Goal: Find specific page/section: Find specific page/section

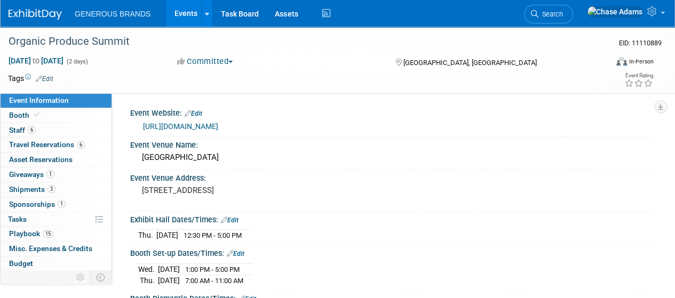
click at [32, 14] on img at bounding box center [35, 14] width 53 height 11
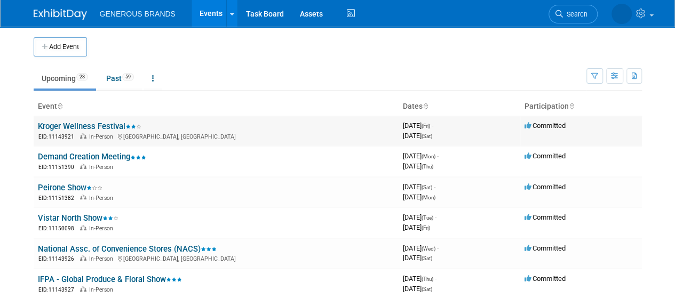
click at [106, 125] on link "Kroger Wellness Festival" at bounding box center [90, 127] width 104 height 10
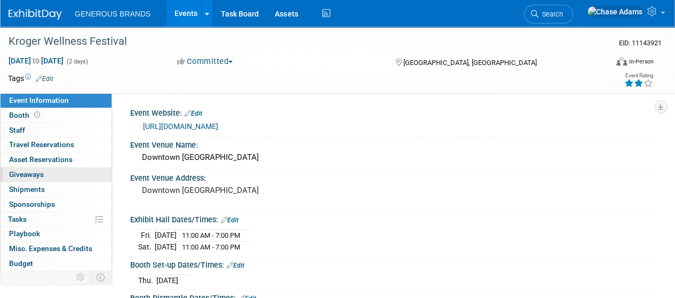
click at [37, 172] on span "Giveaways 0" at bounding box center [26, 174] width 35 height 9
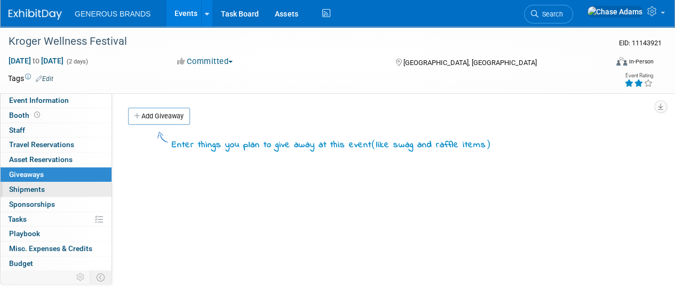
click at [30, 187] on span "Shipments 0" at bounding box center [27, 189] width 36 height 9
